Goal: Task Accomplishment & Management: Manage account settings

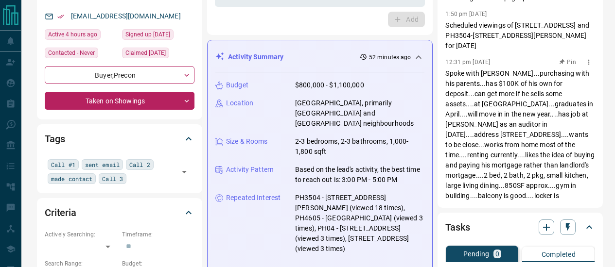
scroll to position [208, 0]
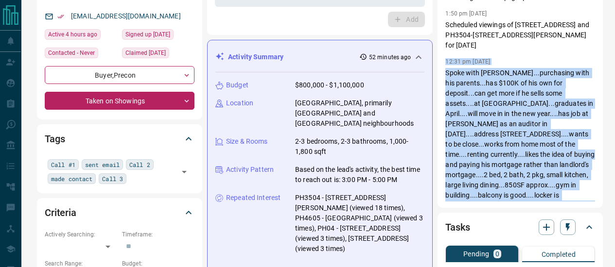
drag, startPoint x: 561, startPoint y: 175, endPoint x: 433, endPoint y: 22, distance: 199.4
click at [437, 22] on div "Notes 10:15 am [DATE] Pinned [PERSON_NAME] uses a different email address: [PER…" at bounding box center [519, 62] width 165 height 291
copy div "12:31 pm [DATE] Spoke with [PERSON_NAME]...purchasing with his parents...has $1…"
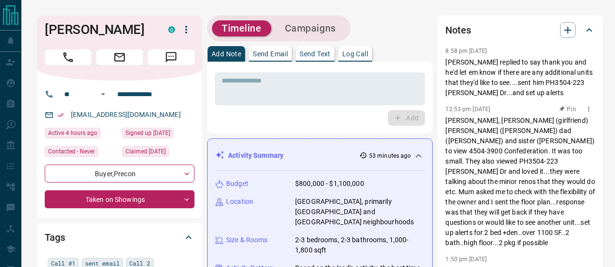
scroll to position [55, 0]
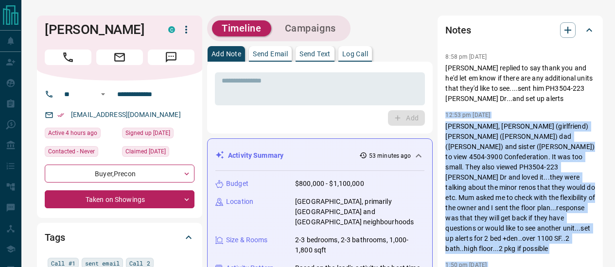
drag, startPoint x: 573, startPoint y: 257, endPoint x: 438, endPoint y: 104, distance: 203.4
click at [438, 104] on div "Notes 10:15 am [DATE] Pinned [PERSON_NAME] uses a different email address: [PER…" at bounding box center [519, 161] width 165 height 291
copy div "12:53 pm [DATE] [PERSON_NAME], [PERSON_NAME] (girlfriend) [PERSON_NAME] ([PERSO…"
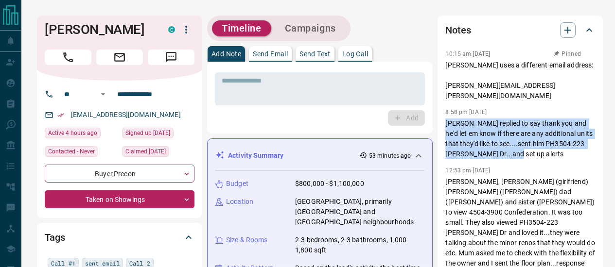
drag, startPoint x: 507, startPoint y: 148, endPoint x: 438, endPoint y: 115, distance: 76.7
click at [437, 114] on div "Notes 10:15 am [DATE] Pinned [PERSON_NAME] uses a different email address: [PER…" at bounding box center [519, 161] width 165 height 291
copy p "[PERSON_NAME] replied to say thank you and he'd let em know if there are any ad…"
click at [522, 148] on p "[PERSON_NAME] replied to say thank you and he'd let em know if there are any ad…" at bounding box center [520, 139] width 150 height 41
drag, startPoint x: 509, startPoint y: 144, endPoint x: 436, endPoint y: 100, distance: 85.0
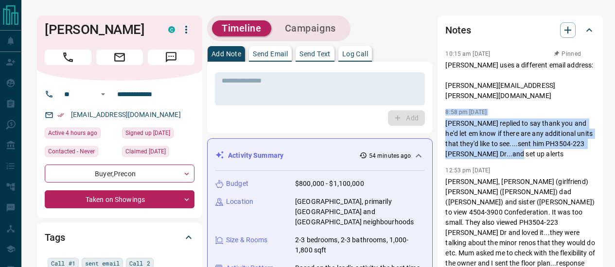
click at [437, 100] on div "Notes 10:15 am [DATE] Pinned [PERSON_NAME] uses a different email address: [PER…" at bounding box center [519, 161] width 165 height 291
copy div "8:58 pm [DATE] [PERSON_NAME] replied to say thank you and he'd let em know if t…"
click at [585, 167] on icon "button" at bounding box center [588, 171] width 8 height 8
click at [570, 178] on li "Edit" at bounding box center [569, 178] width 43 height 15
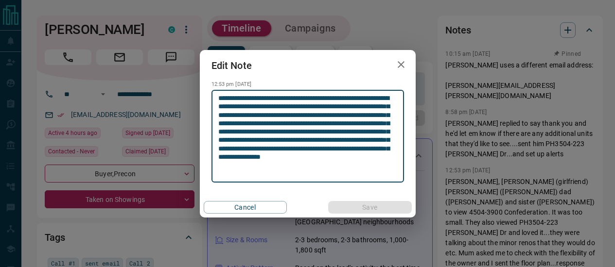
click at [355, 99] on textarea "**********" at bounding box center [307, 136] width 179 height 84
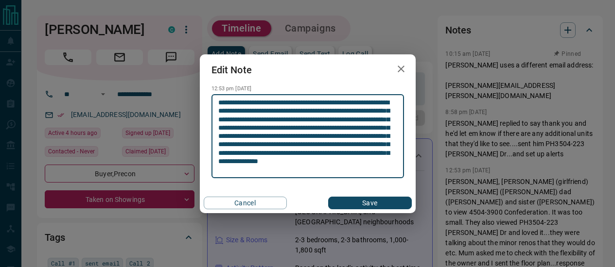
type textarea "**********"
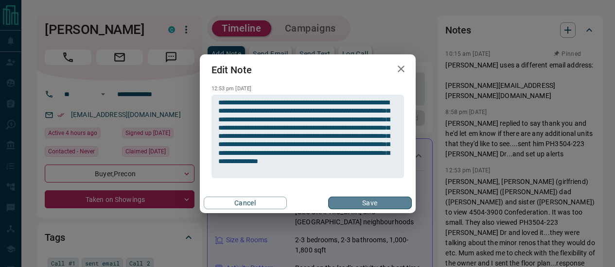
click at [353, 202] on button "Save" at bounding box center [369, 203] width 83 height 13
